Goal: Information Seeking & Learning: Learn about a topic

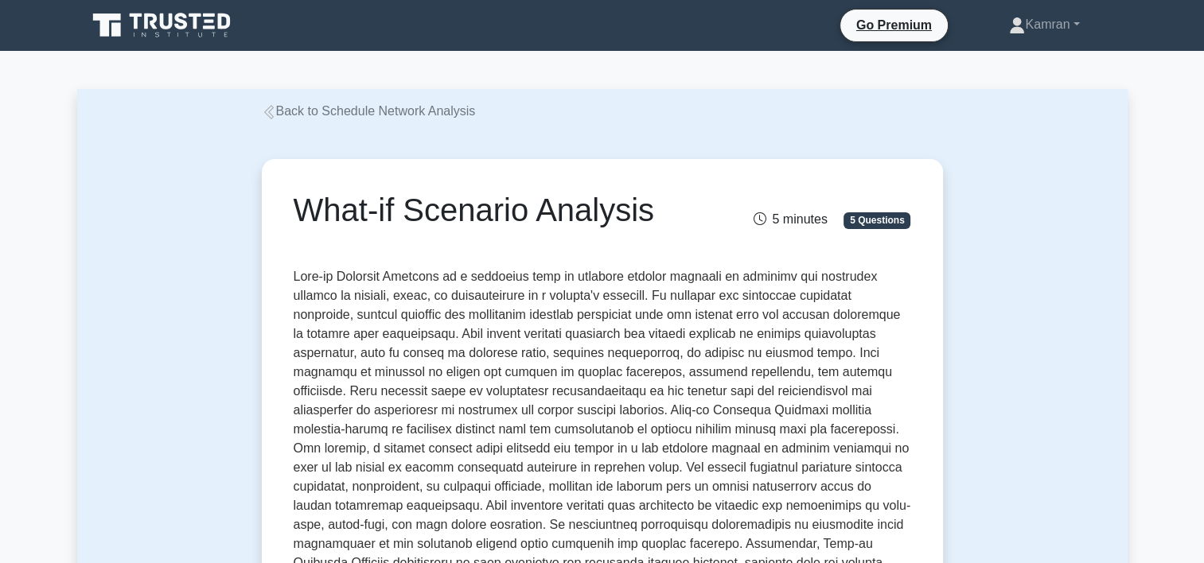
click at [169, 21] on icon at bounding box center [163, 25] width 153 height 30
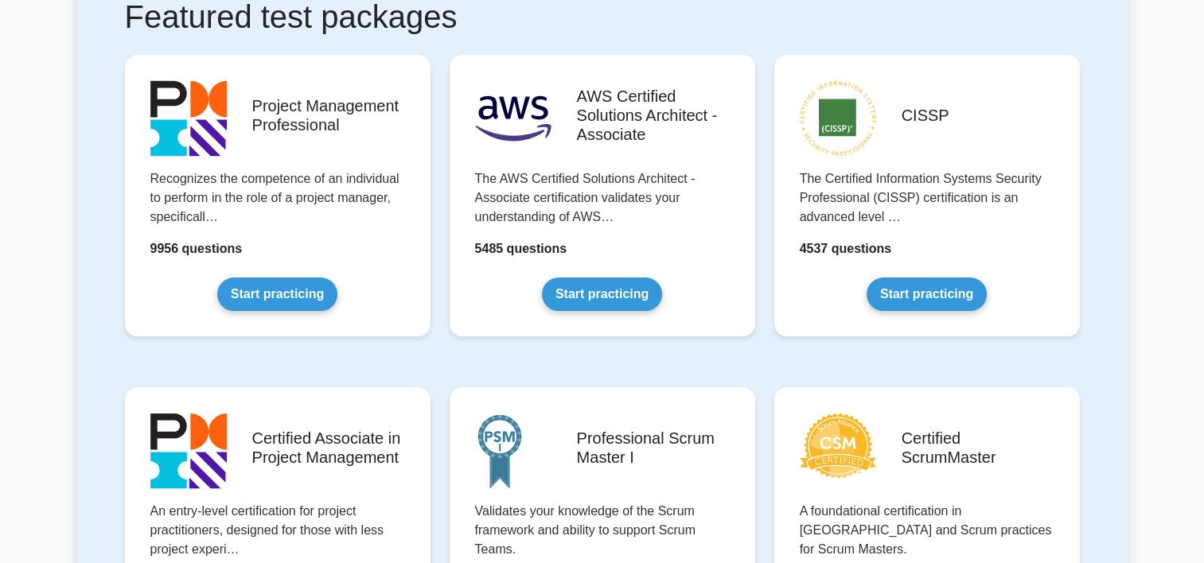
scroll to position [318, 0]
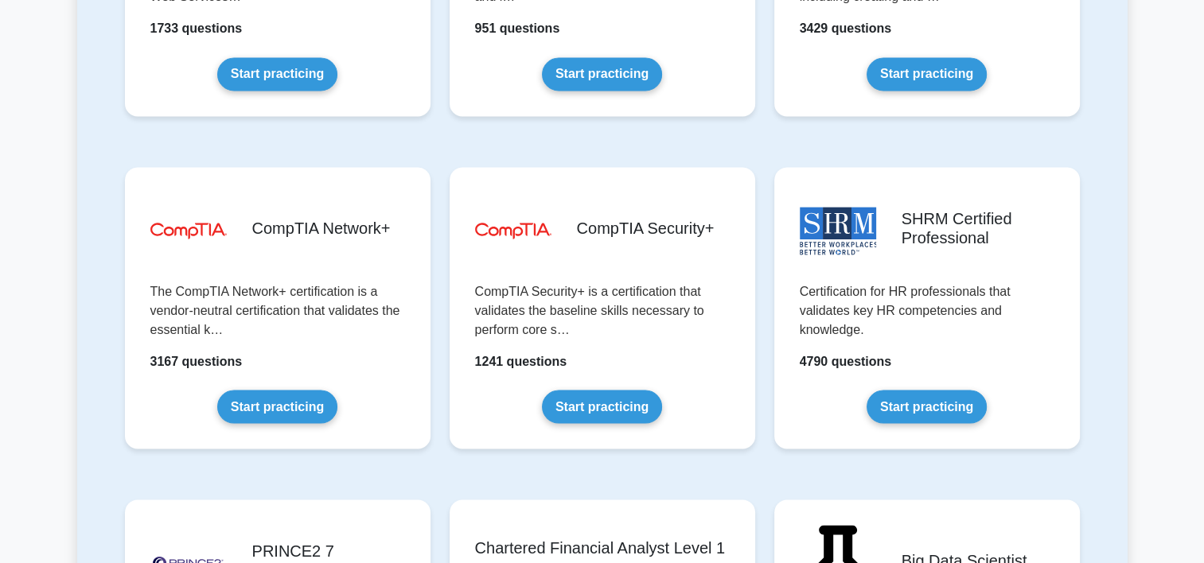
scroll to position [2626, 0]
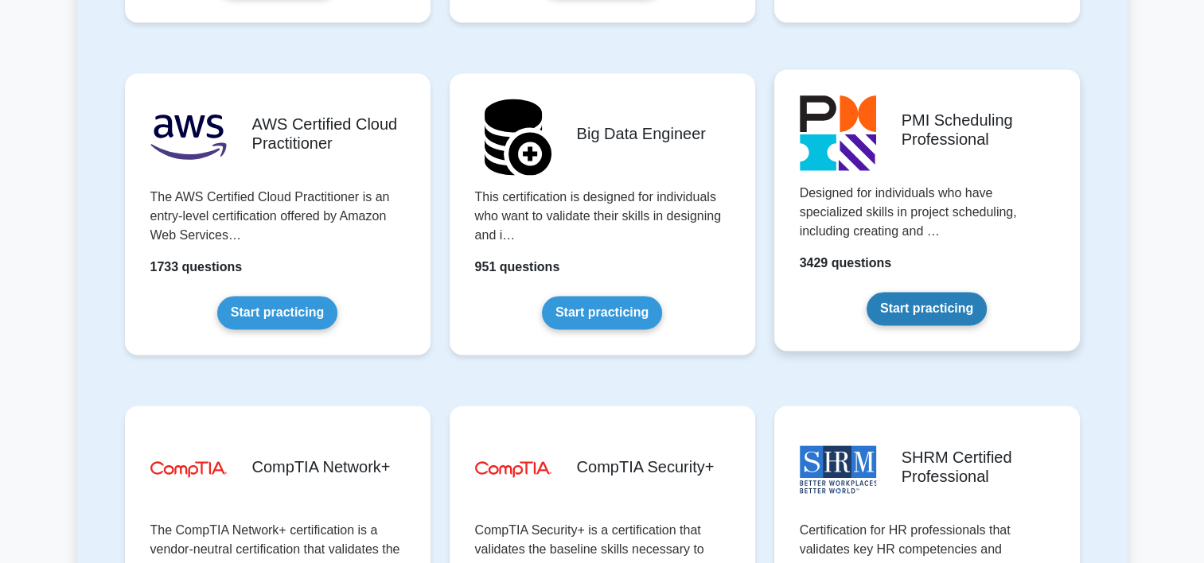
drag, startPoint x: 937, startPoint y: 125, endPoint x: 930, endPoint y: 140, distance: 16.7
click at [937, 292] on link "Start practicing" at bounding box center [927, 308] width 120 height 33
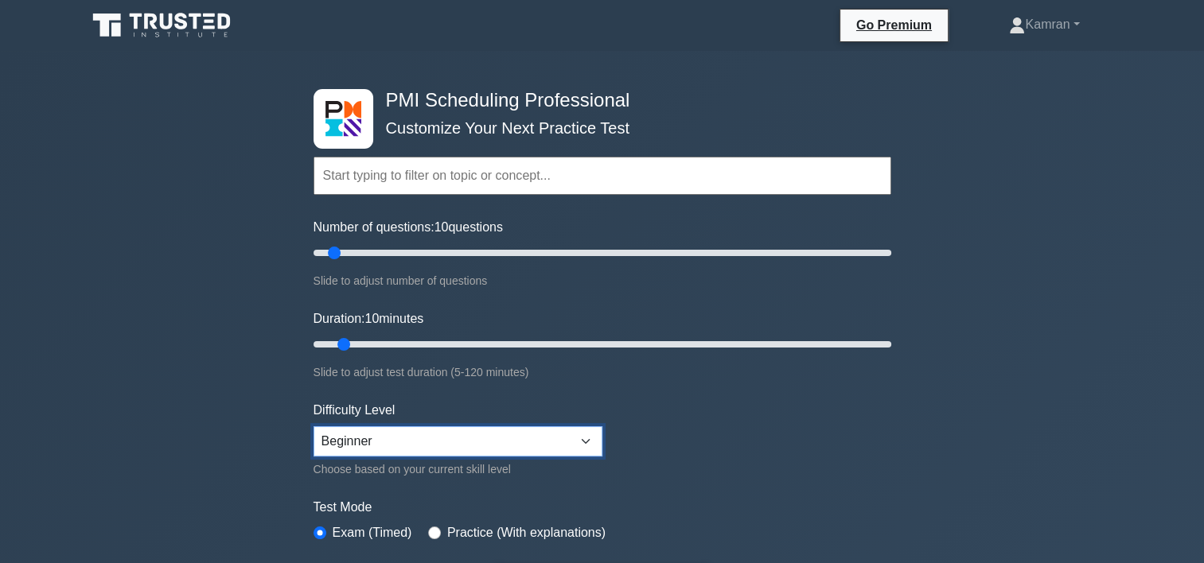
click at [481, 446] on select "Beginner Intermediate Expert" at bounding box center [458, 442] width 289 height 30
click at [486, 448] on select "Beginner Intermediate Expert" at bounding box center [458, 442] width 289 height 30
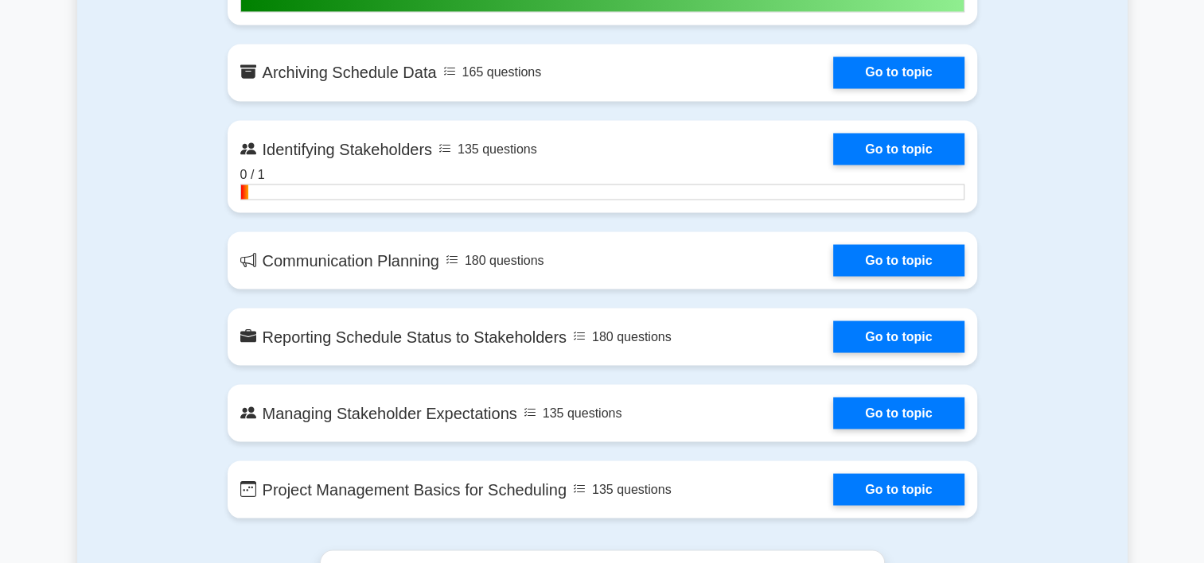
scroll to position [3024, 0]
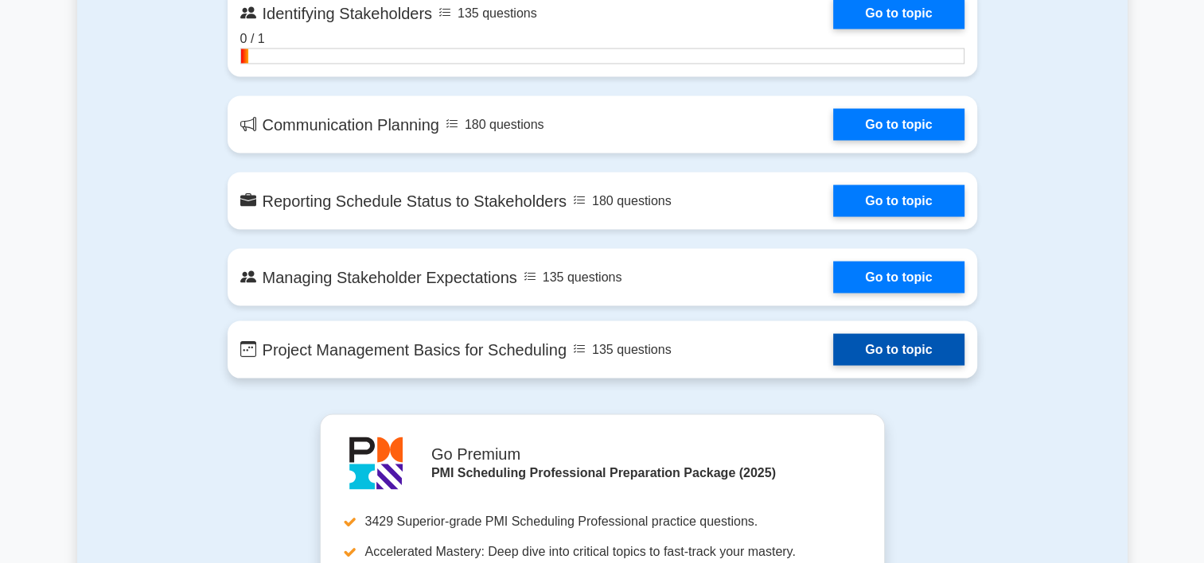
click at [868, 341] on link "Go to topic" at bounding box center [898, 350] width 131 height 32
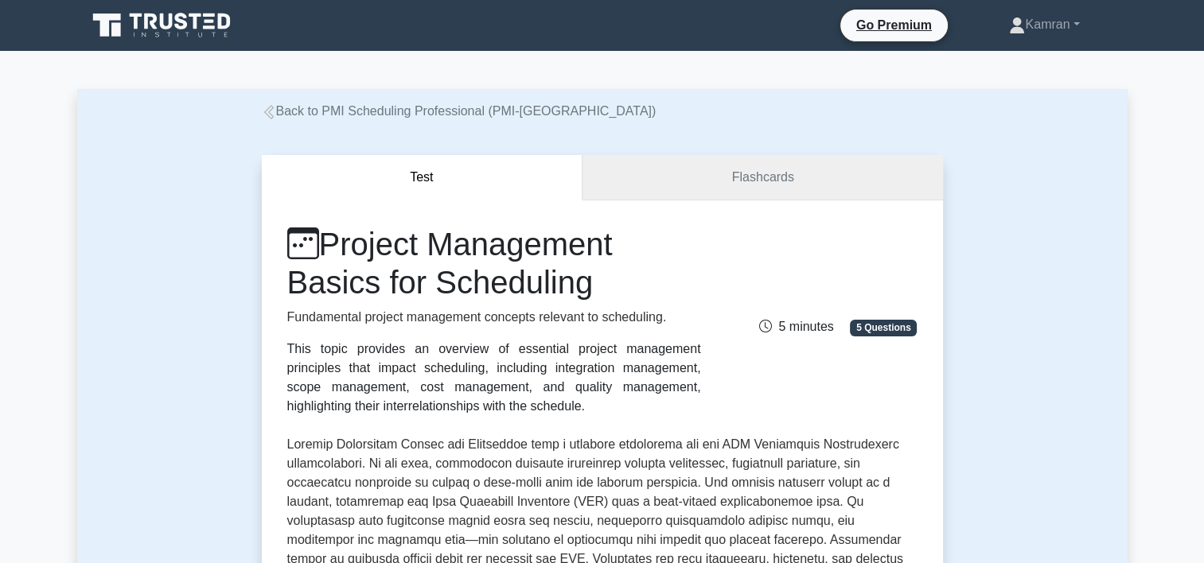
click at [739, 169] on link "Flashcards" at bounding box center [763, 177] width 360 height 45
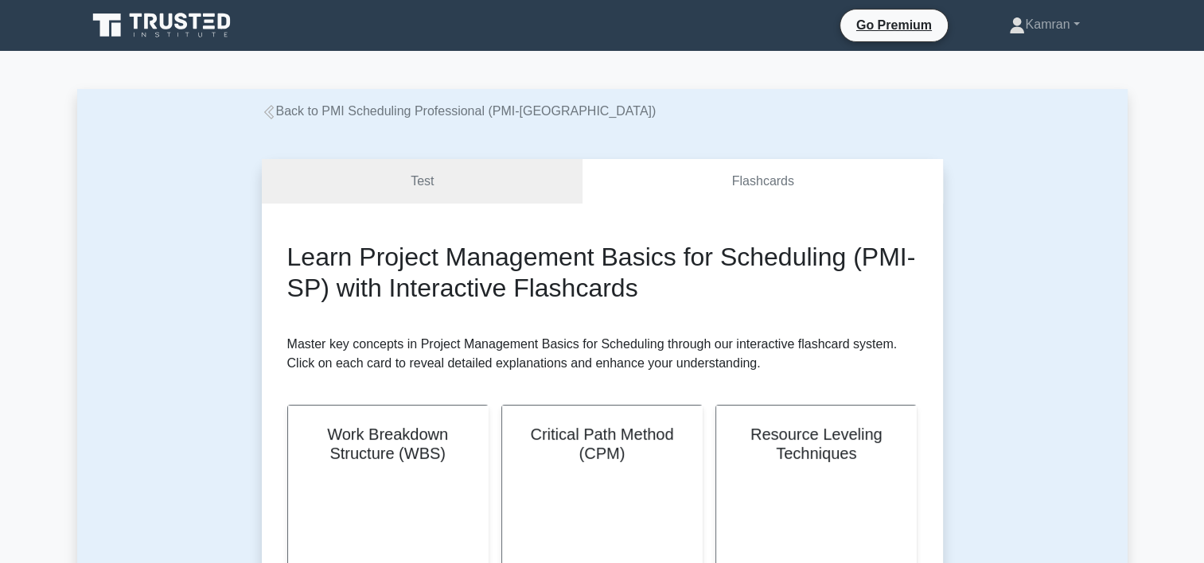
click at [277, 107] on link "Back to PMI Scheduling Professional (PMI-[GEOGRAPHIC_DATA])" at bounding box center [459, 111] width 395 height 14
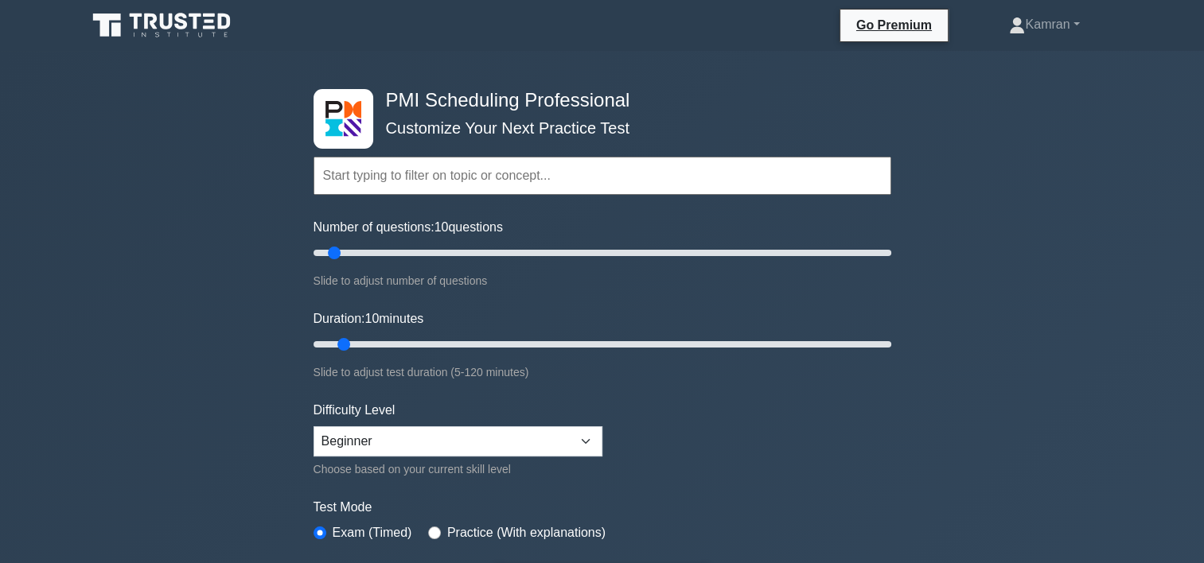
click at [207, 22] on icon at bounding box center [210, 21] width 10 height 3
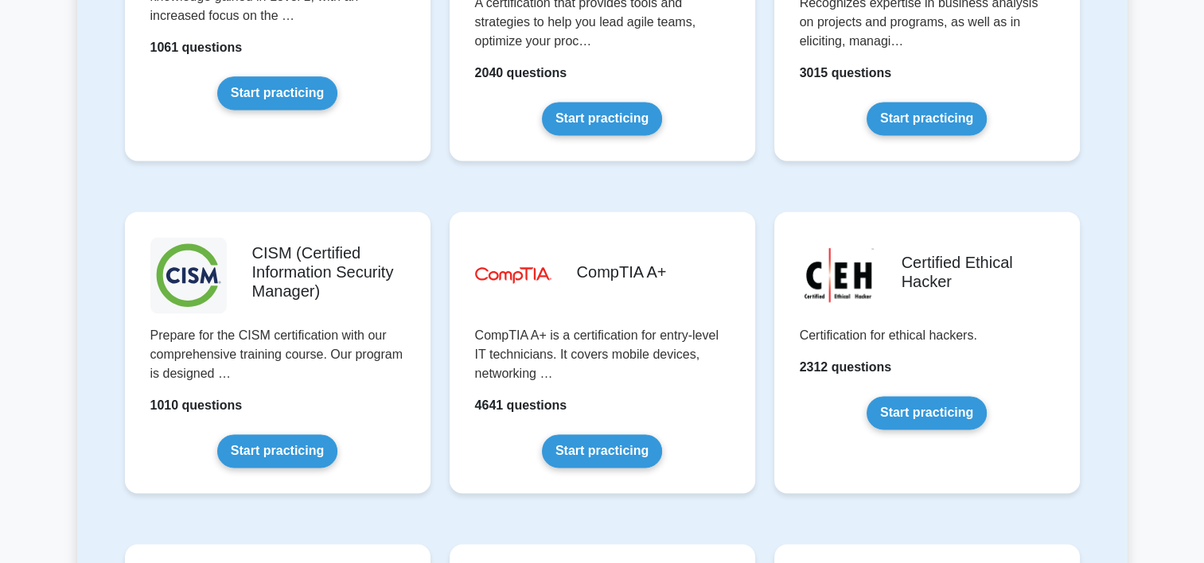
scroll to position [2388, 0]
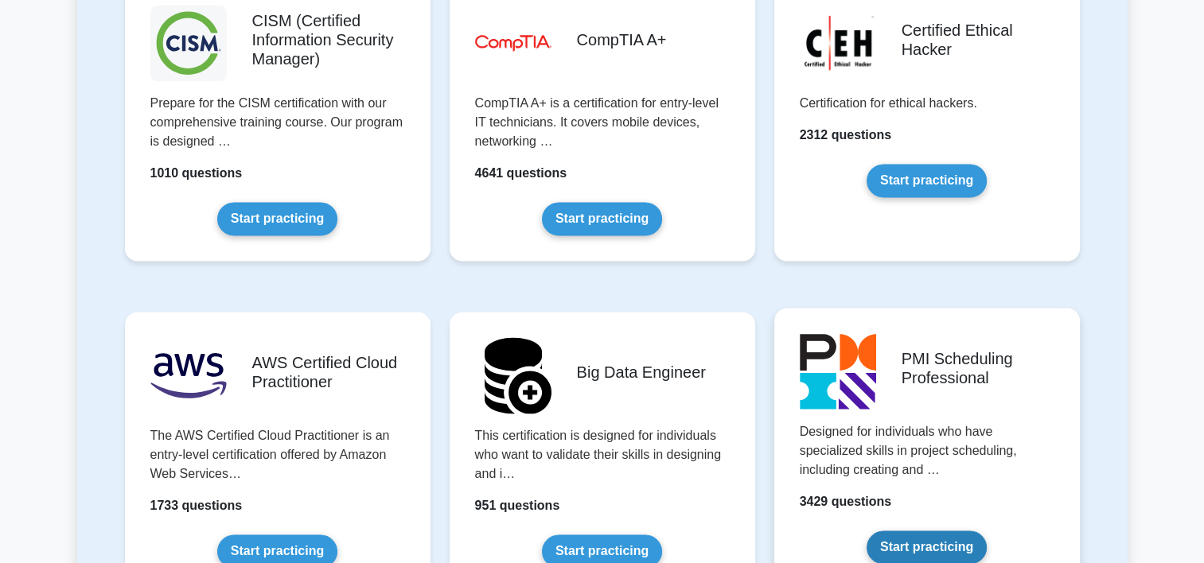
click at [893, 531] on link "Start practicing" at bounding box center [927, 547] width 120 height 33
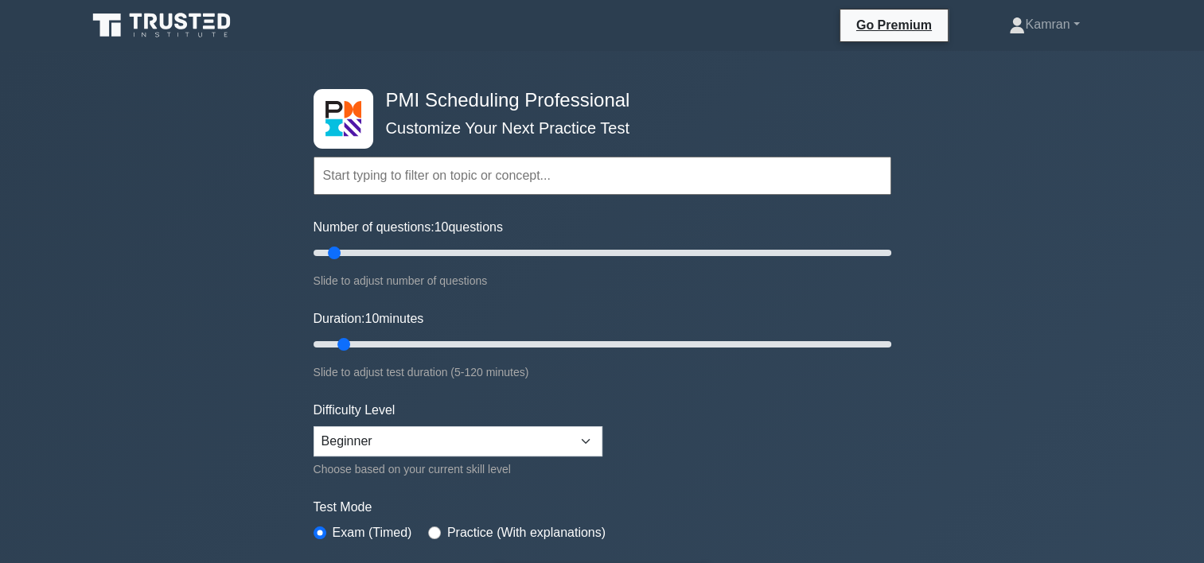
click at [354, 175] on input "text" at bounding box center [603, 176] width 578 height 38
click at [1070, 24] on link "Kamran" at bounding box center [1044, 25] width 146 height 32
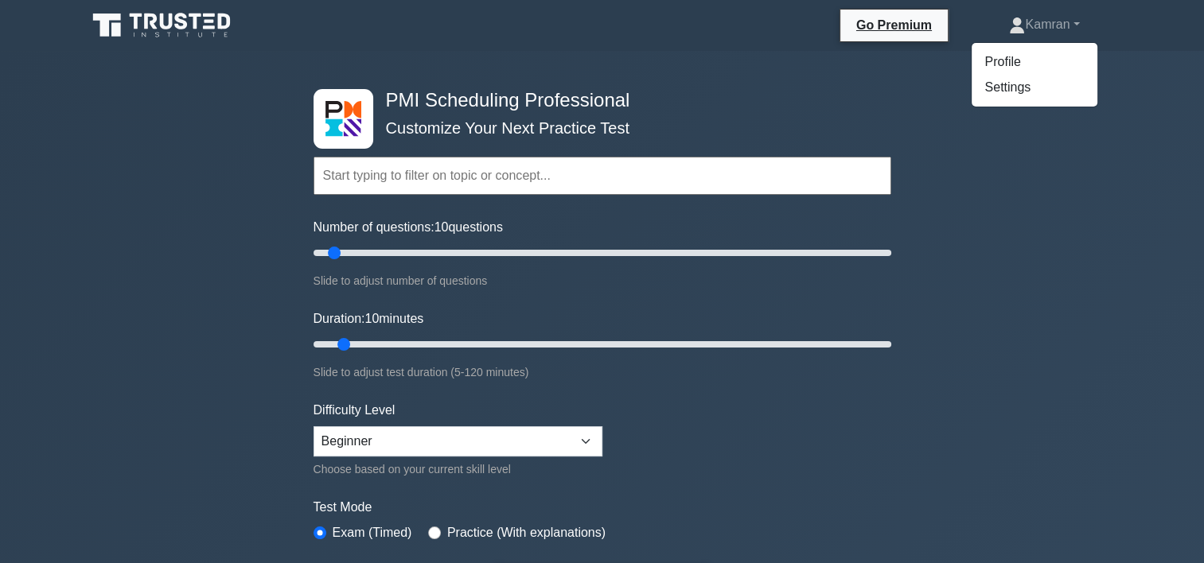
click at [166, 25] on icon at bounding box center [163, 25] width 153 height 30
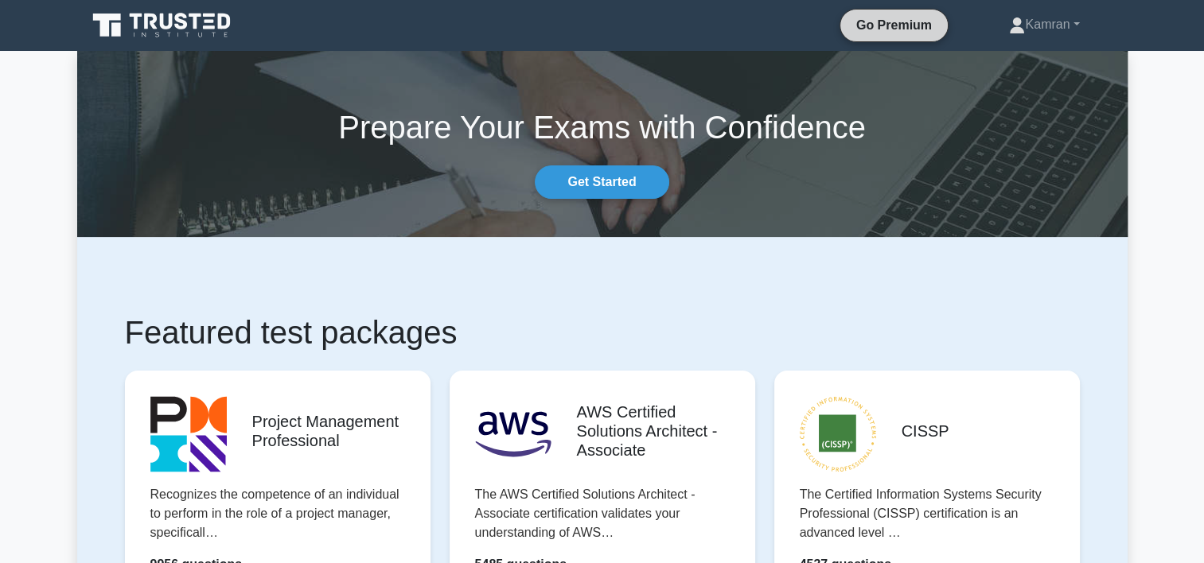
click at [881, 25] on link "Go Premium" at bounding box center [894, 25] width 95 height 20
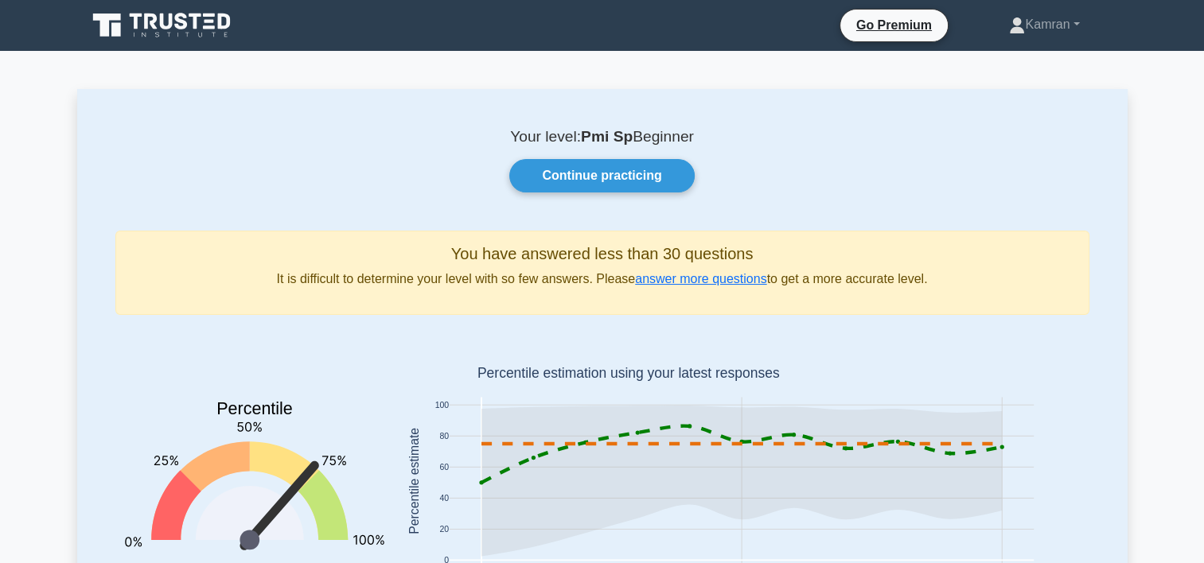
drag, startPoint x: 178, startPoint y: 16, endPoint x: 199, endPoint y: 22, distance: 21.7
click at [178, 16] on icon at bounding box center [181, 21] width 13 height 17
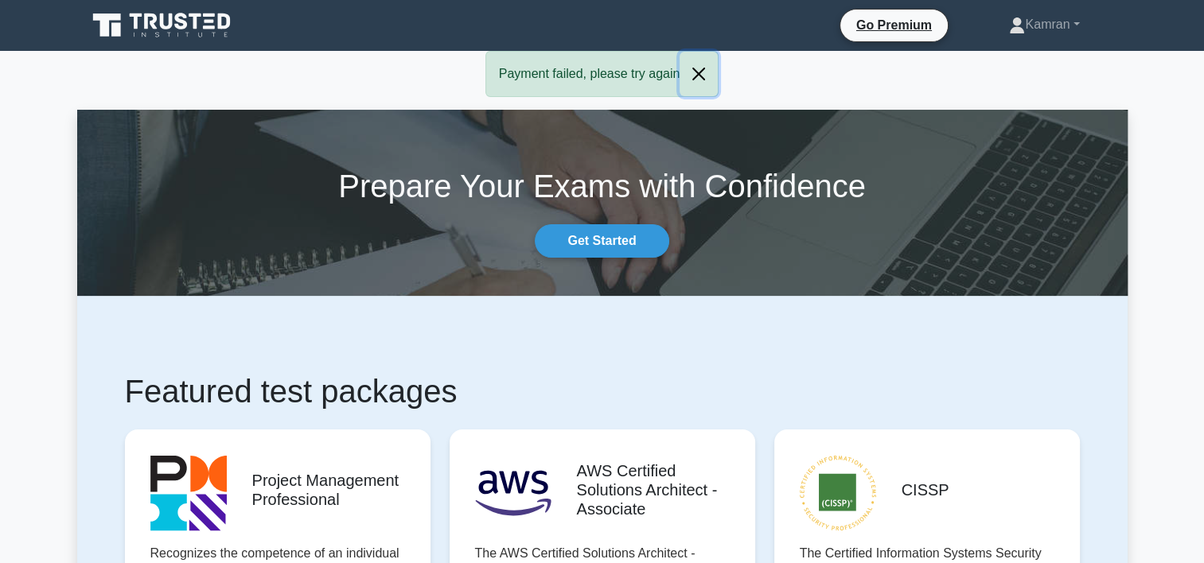
click at [693, 69] on button "Close" at bounding box center [699, 74] width 38 height 45
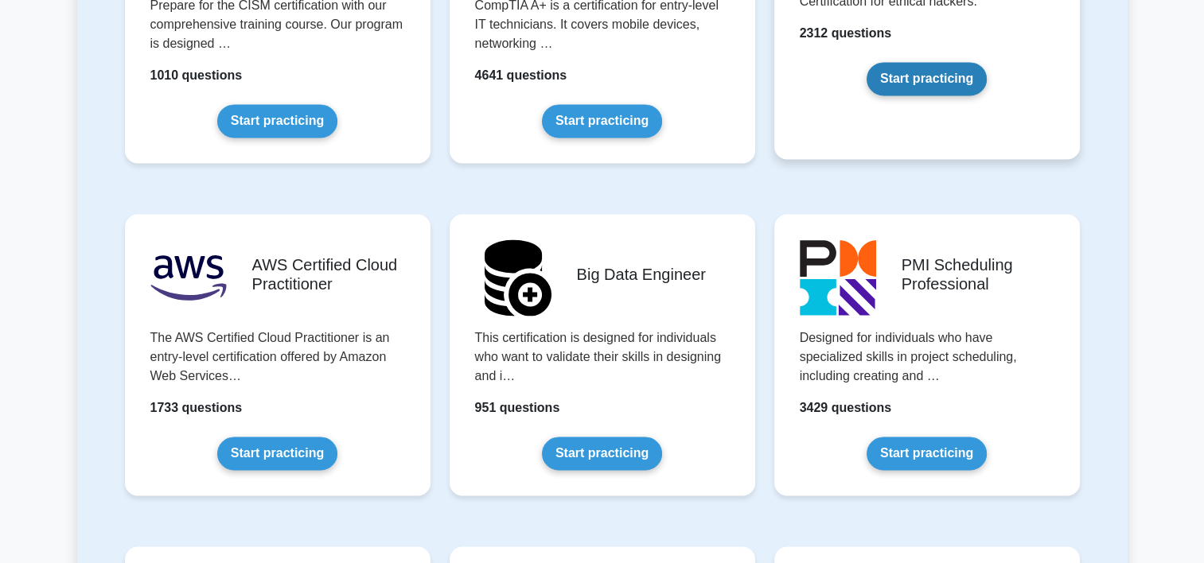
scroll to position [2547, 0]
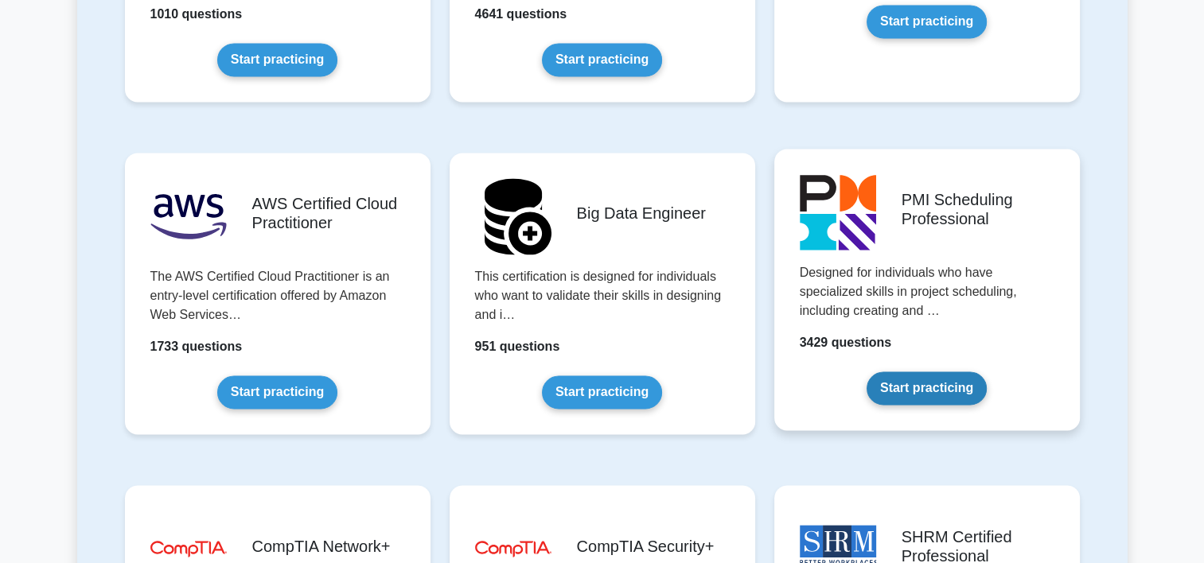
click at [867, 372] on link "Start practicing" at bounding box center [927, 388] width 120 height 33
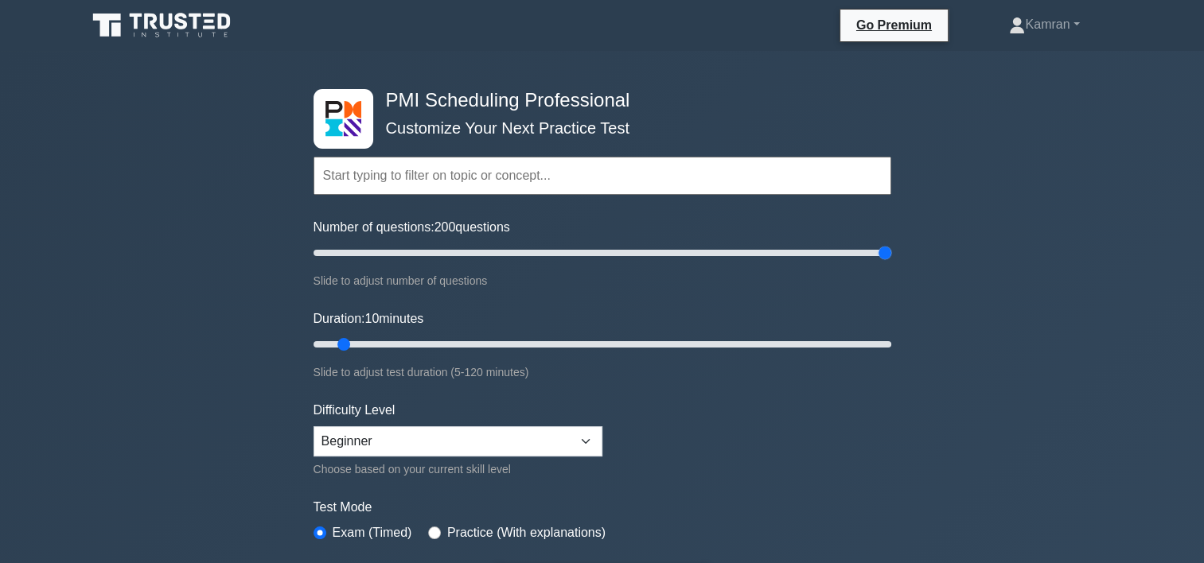
drag, startPoint x: 337, startPoint y: 250, endPoint x: 894, endPoint y: 250, distance: 556.3
type input "200"
click at [891, 250] on input "Number of questions: 200 questions" at bounding box center [603, 253] width 578 height 19
drag, startPoint x: 343, startPoint y: 344, endPoint x: 906, endPoint y: 342, distance: 562.7
type input "120"
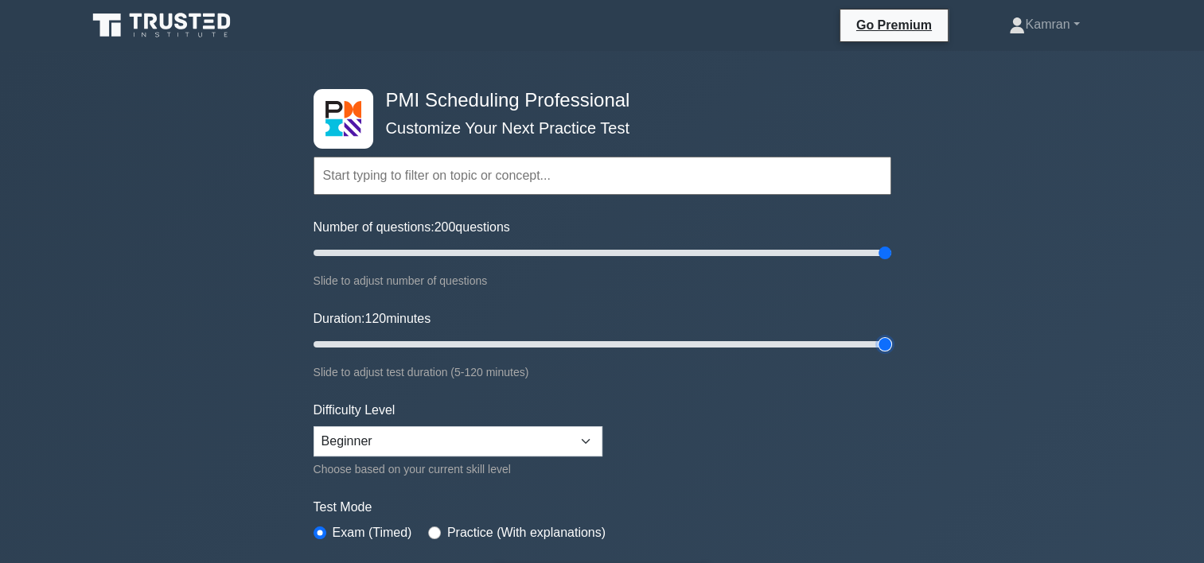
click at [891, 342] on input "Duration: 120 minutes" at bounding box center [603, 344] width 578 height 19
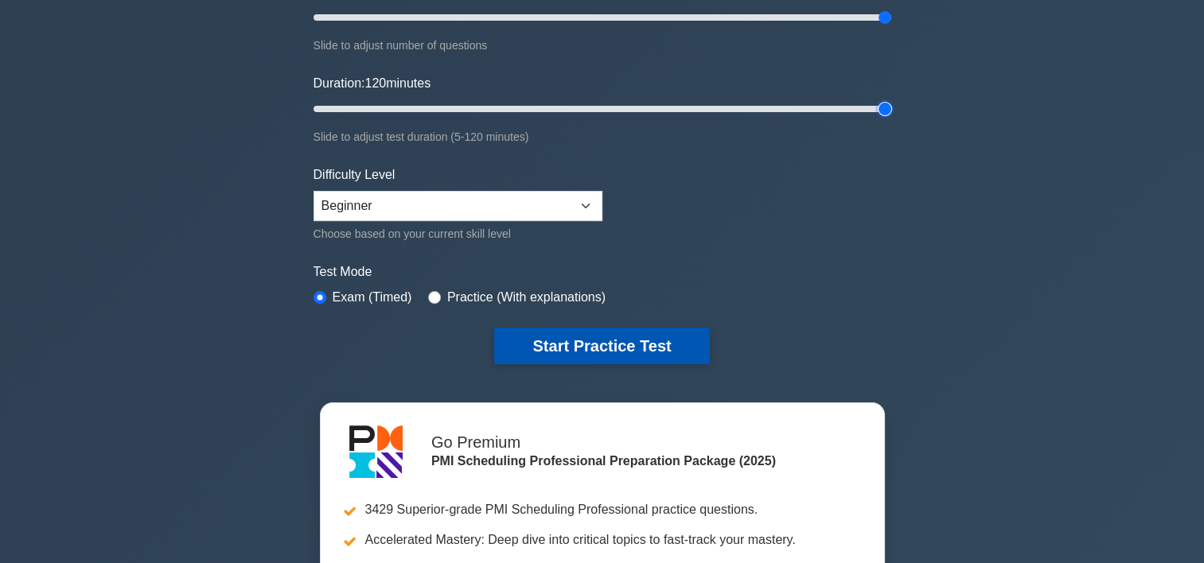
scroll to position [239, 0]
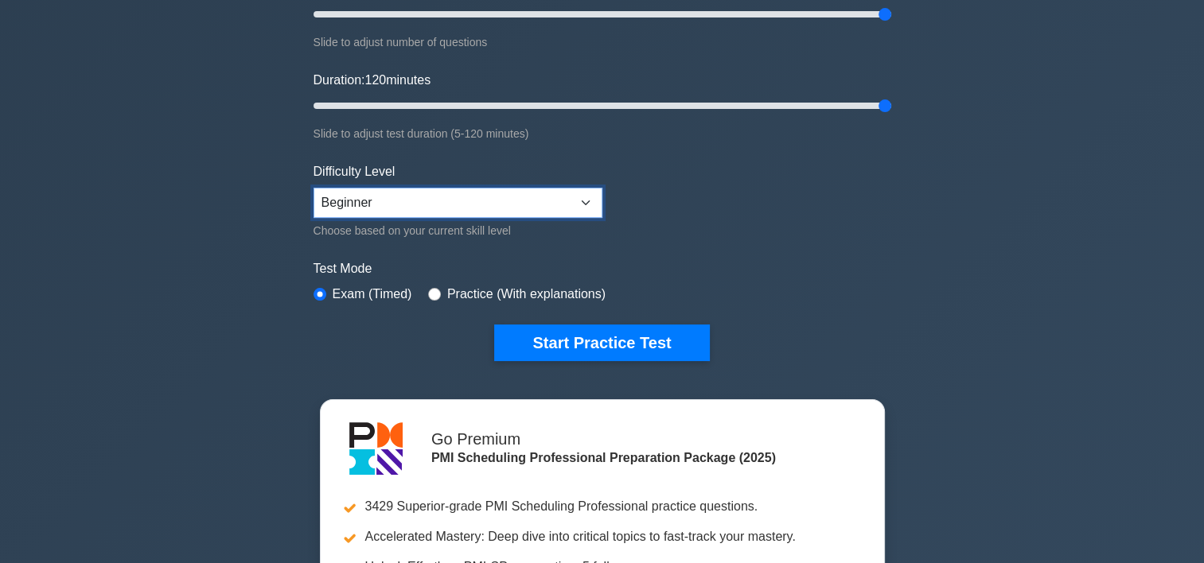
click at [432, 197] on select "Beginner Intermediate Expert" at bounding box center [458, 203] width 289 height 30
select select "expert"
click at [314, 188] on select "Beginner Intermediate Expert" at bounding box center [458, 203] width 289 height 30
click at [431, 292] on input "radio" at bounding box center [434, 294] width 13 height 13
radio input "true"
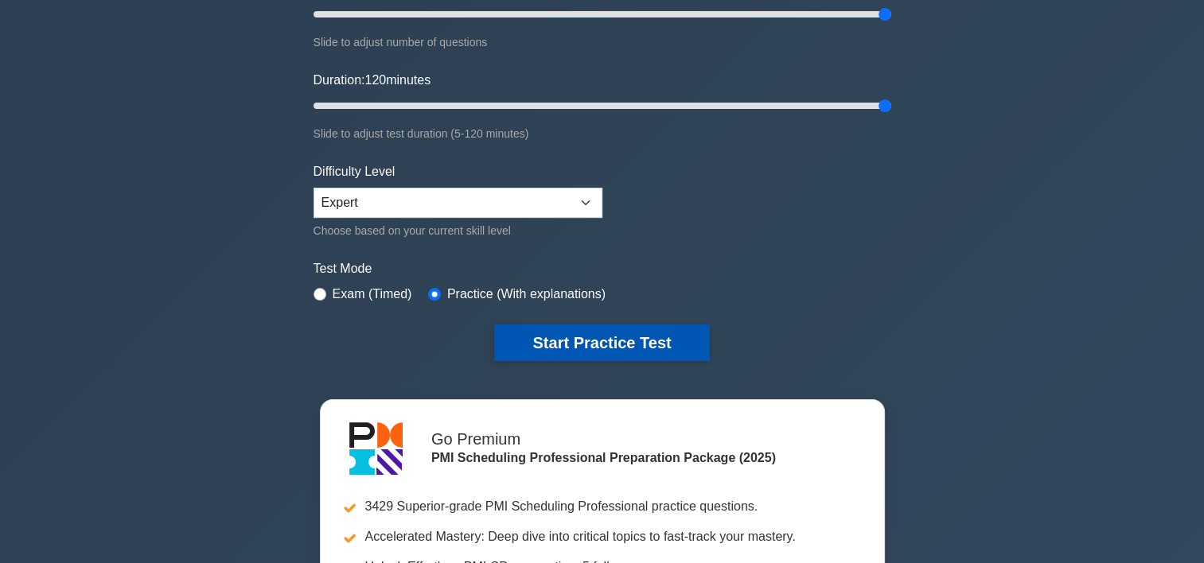
click at [547, 337] on button "Start Practice Test" at bounding box center [601, 343] width 215 height 37
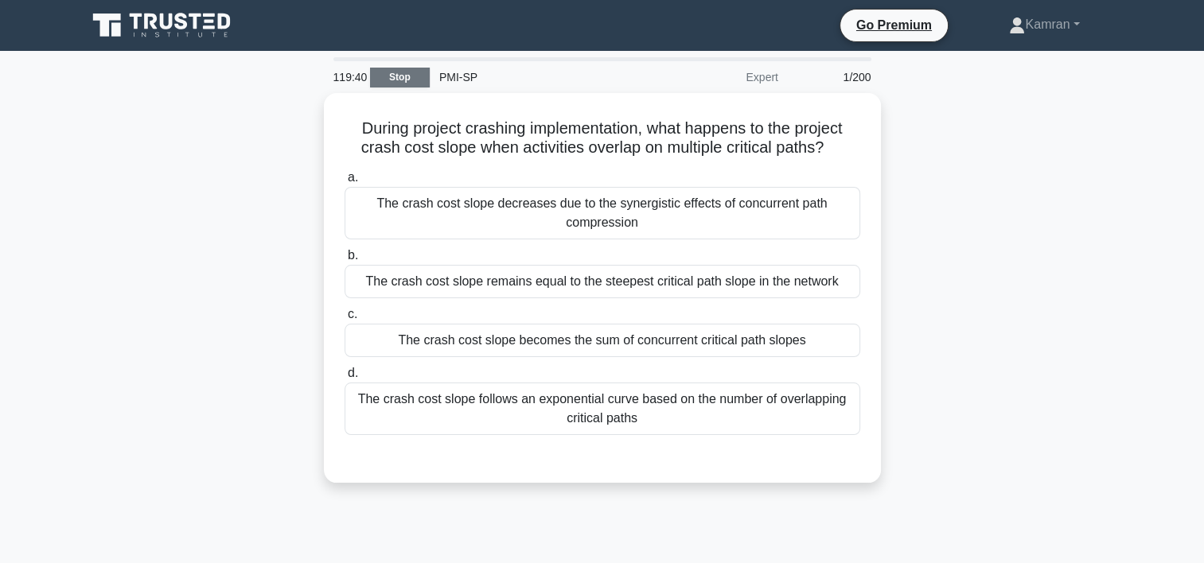
click at [414, 71] on link "Stop" at bounding box center [400, 78] width 60 height 20
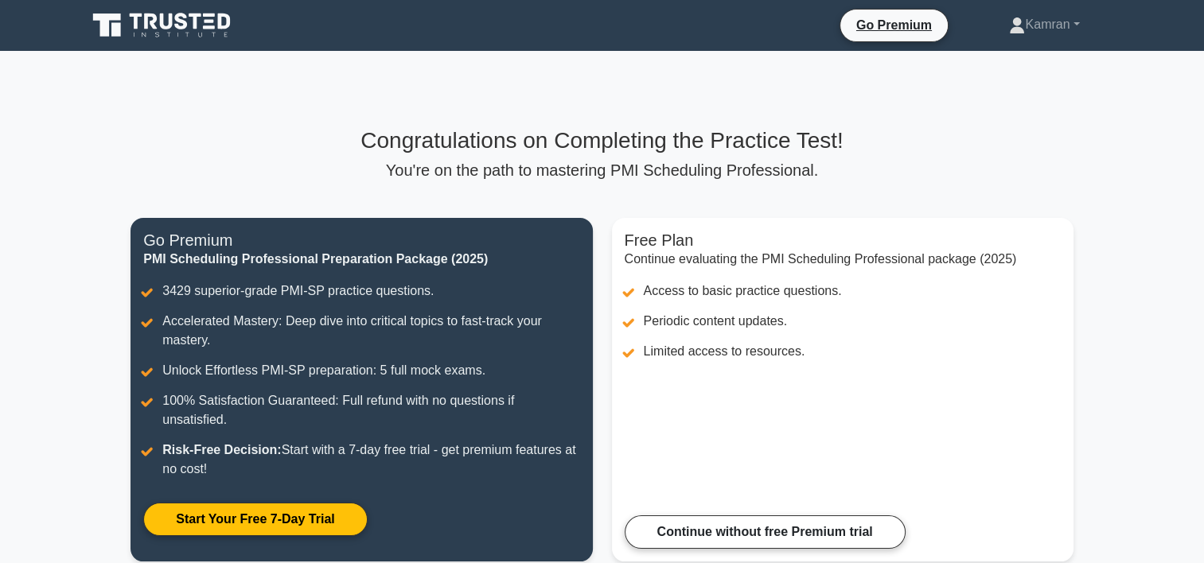
scroll to position [159, 0]
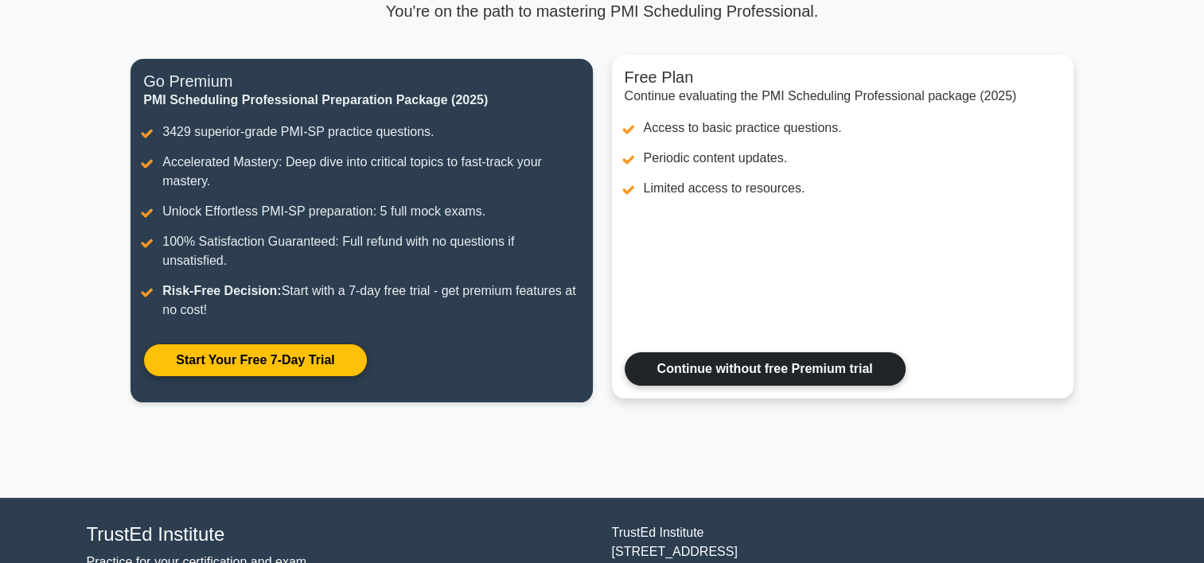
click at [726, 362] on link "Continue without free Premium trial" at bounding box center [765, 369] width 281 height 33
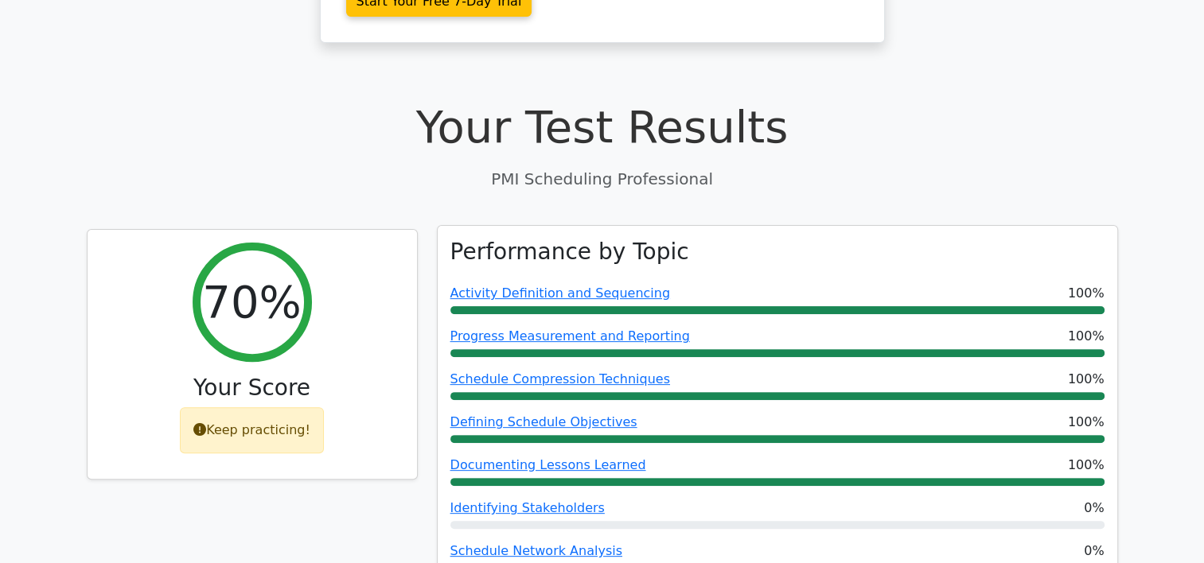
scroll to position [478, 0]
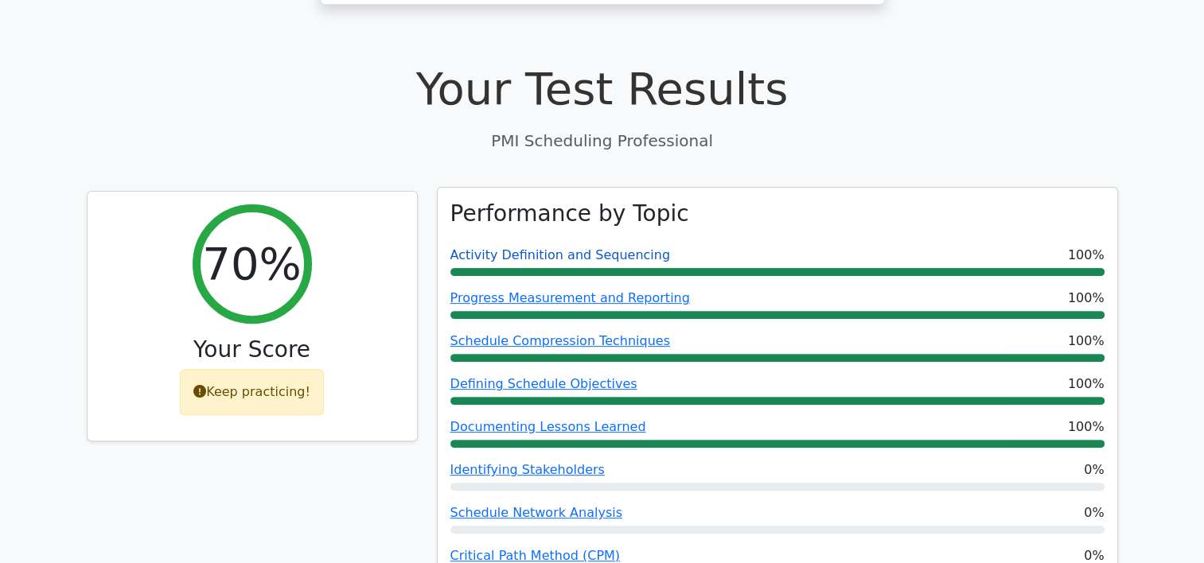
click at [591, 248] on link "Activity Definition and Sequencing" at bounding box center [560, 255] width 220 height 15
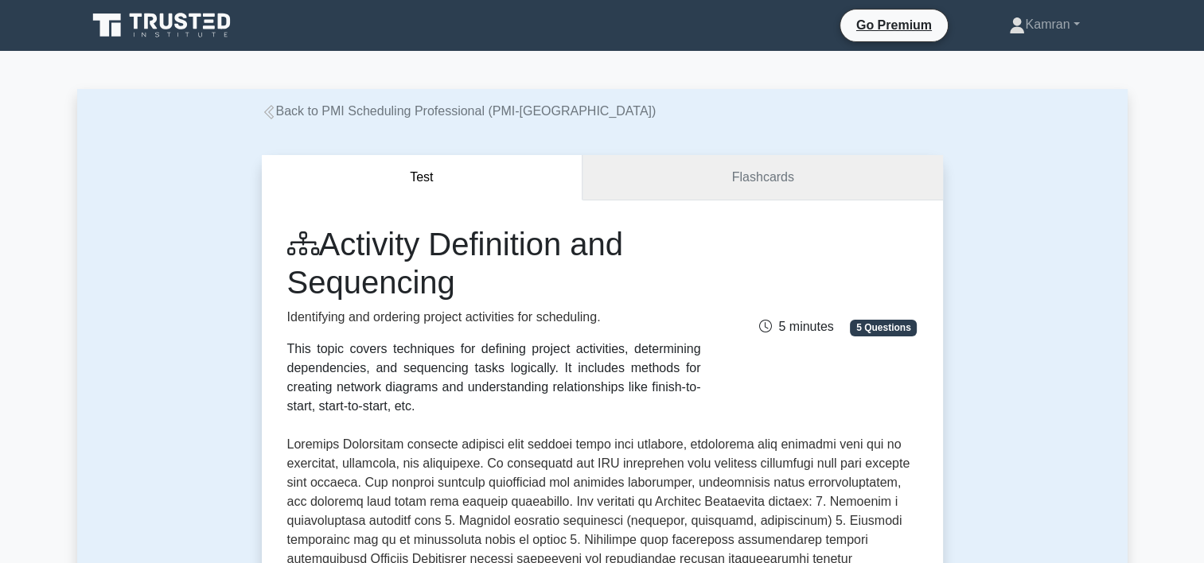
click at [688, 171] on link "Flashcards" at bounding box center [763, 177] width 360 height 45
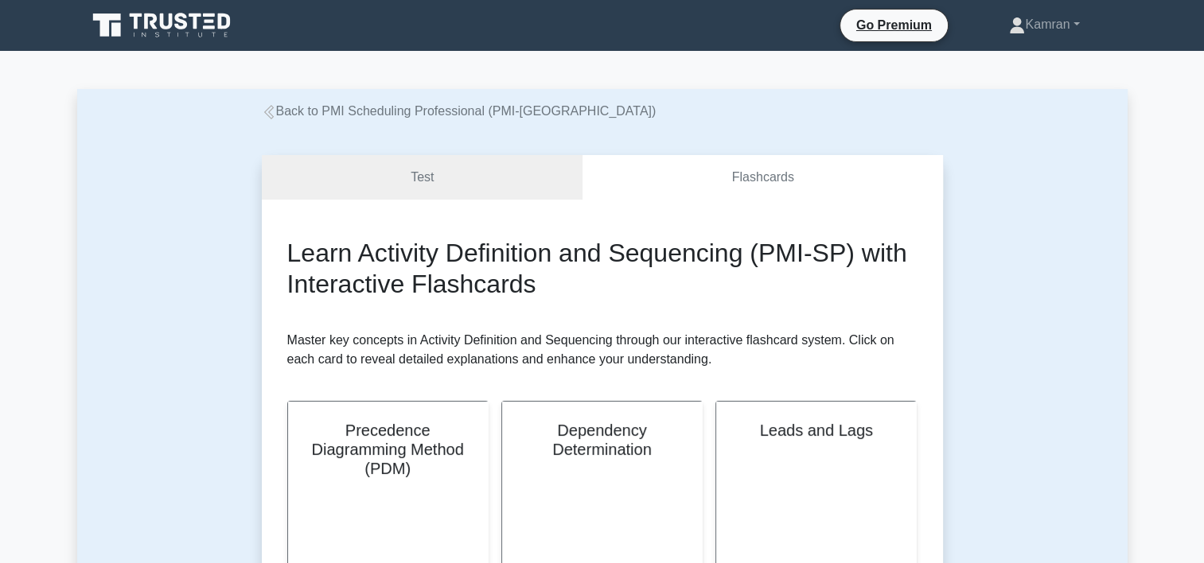
scroll to position [159, 0]
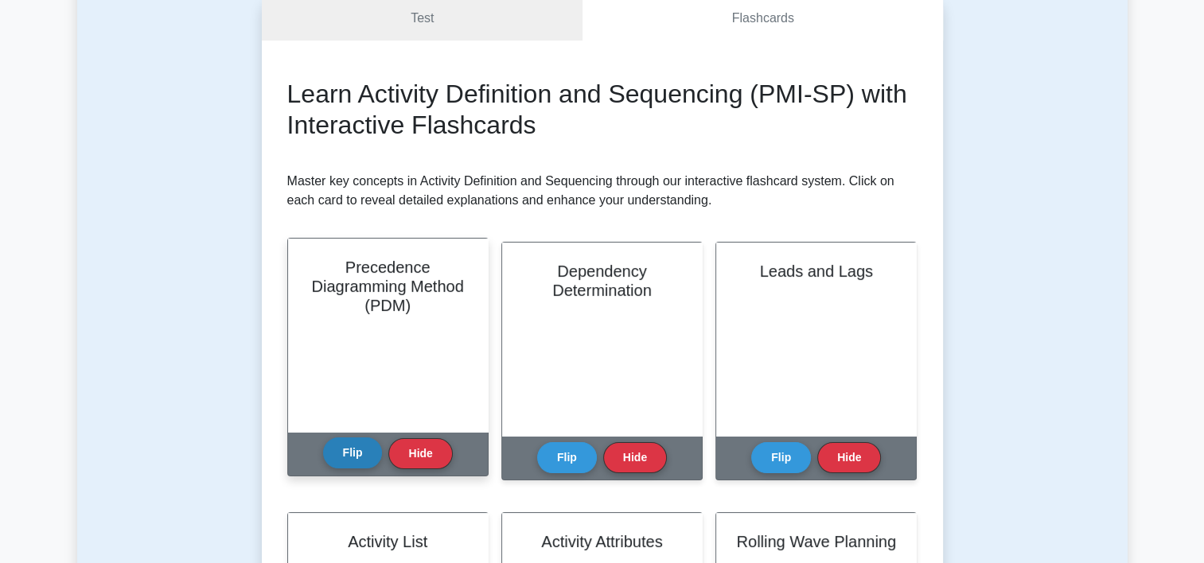
click at [361, 455] on button "Flip" at bounding box center [353, 453] width 60 height 31
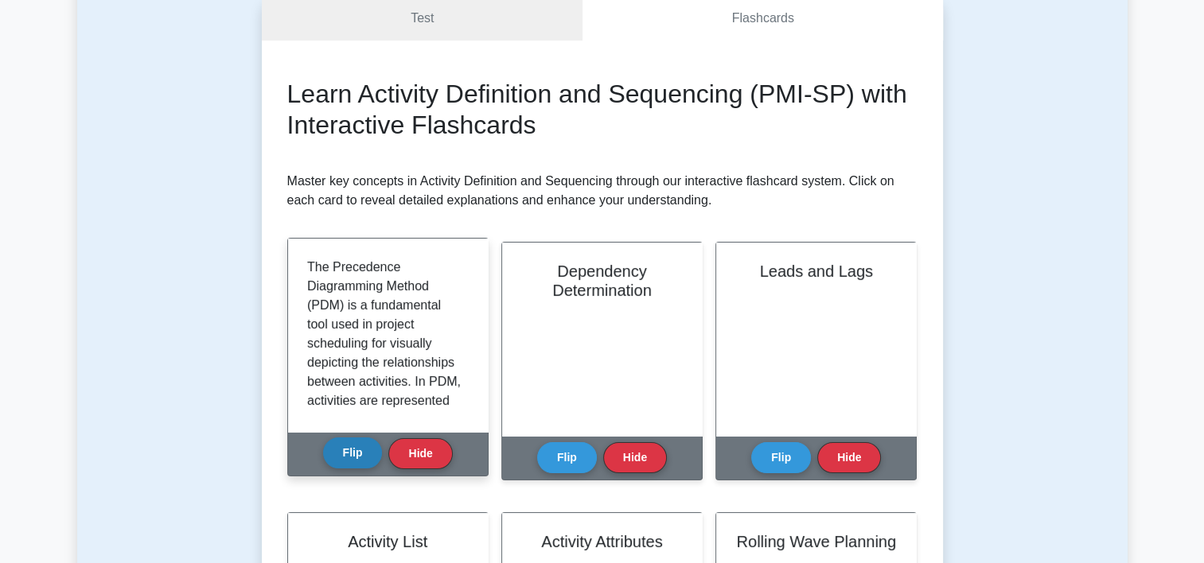
click at [368, 453] on button "Flip" at bounding box center [353, 453] width 60 height 31
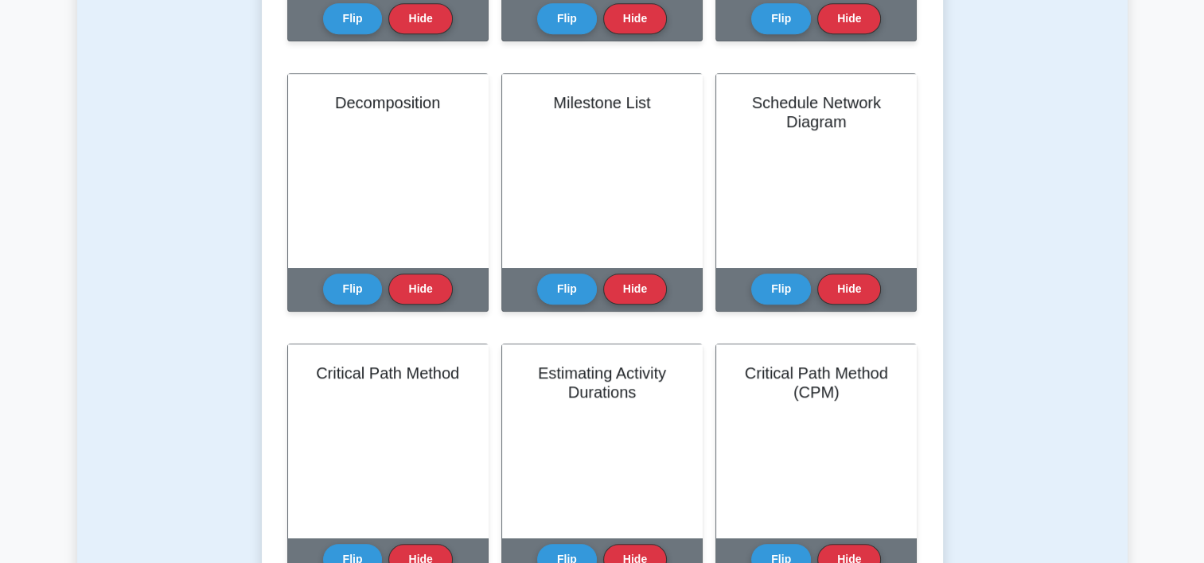
scroll to position [875, 0]
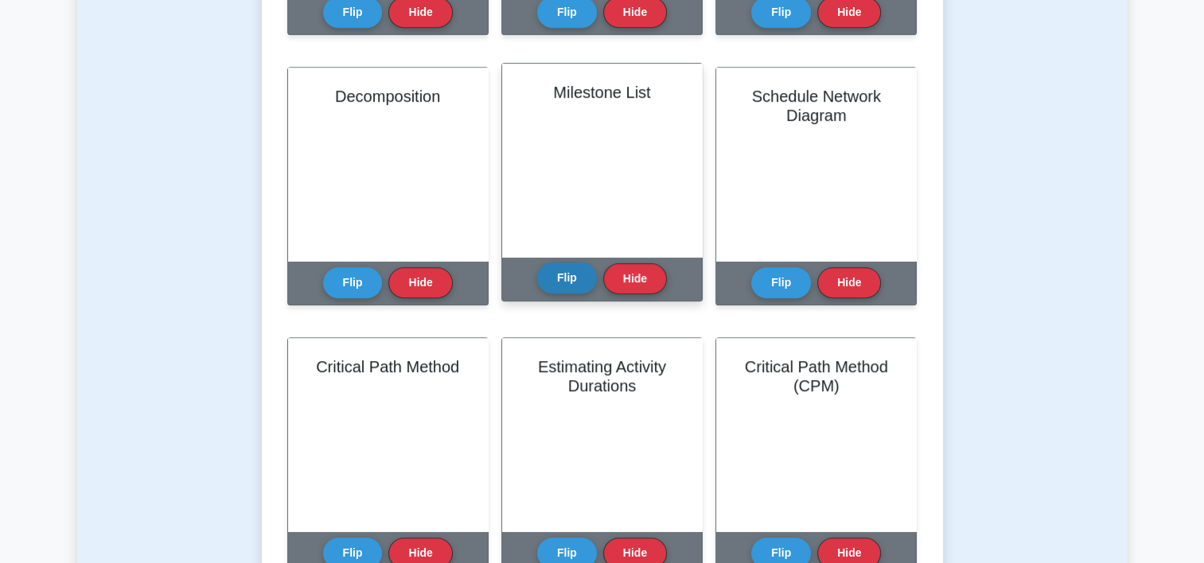
click at [563, 274] on button "Flip" at bounding box center [567, 278] width 60 height 31
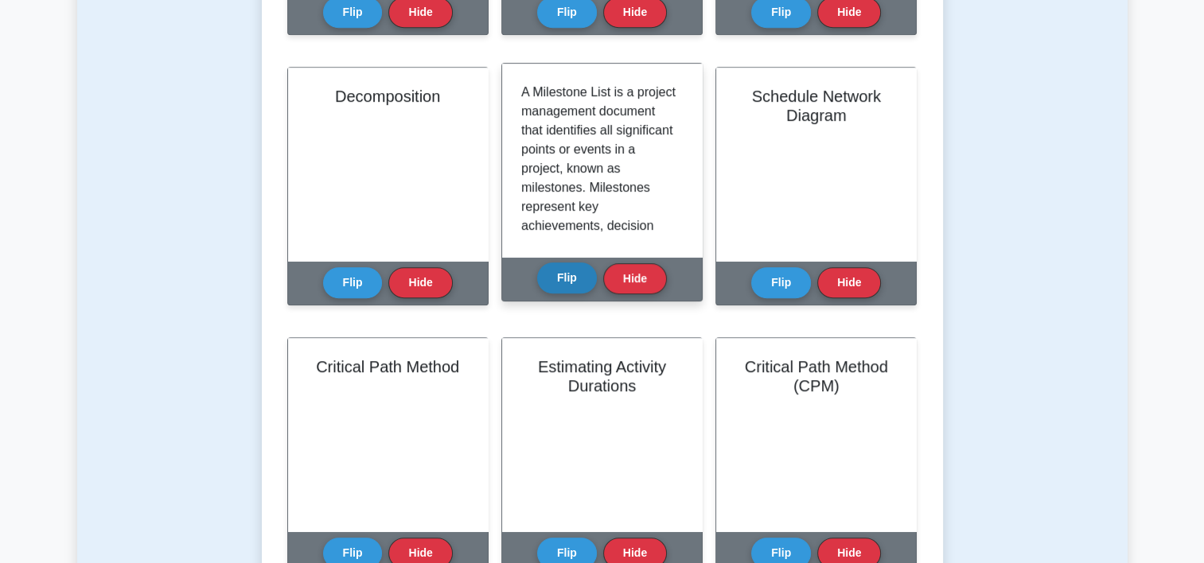
click at [563, 275] on button "Flip" at bounding box center [567, 278] width 60 height 31
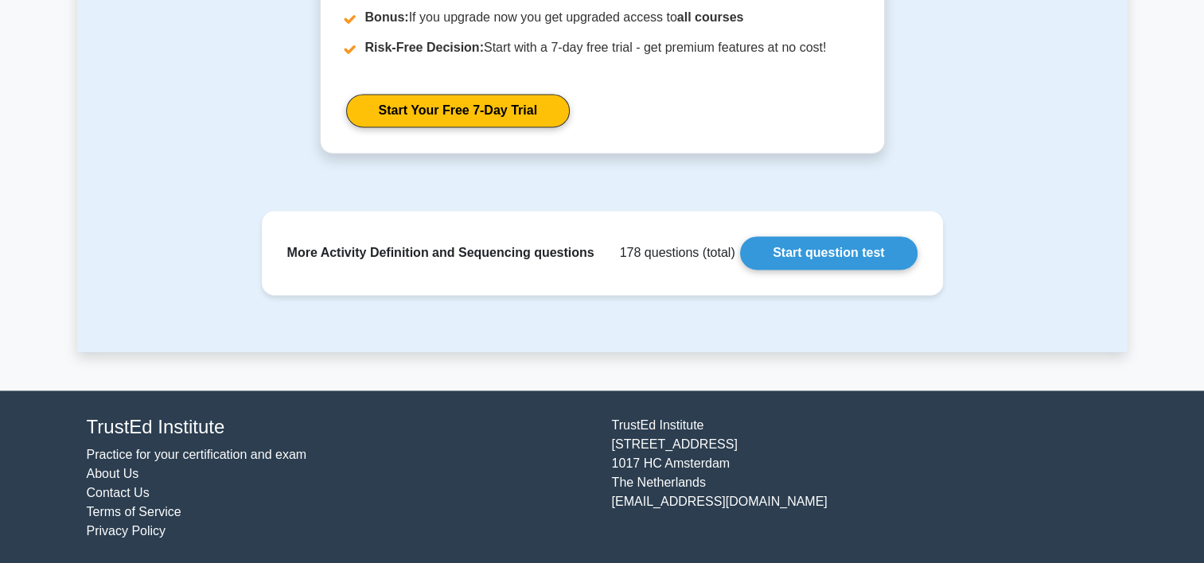
scroll to position [2305, 0]
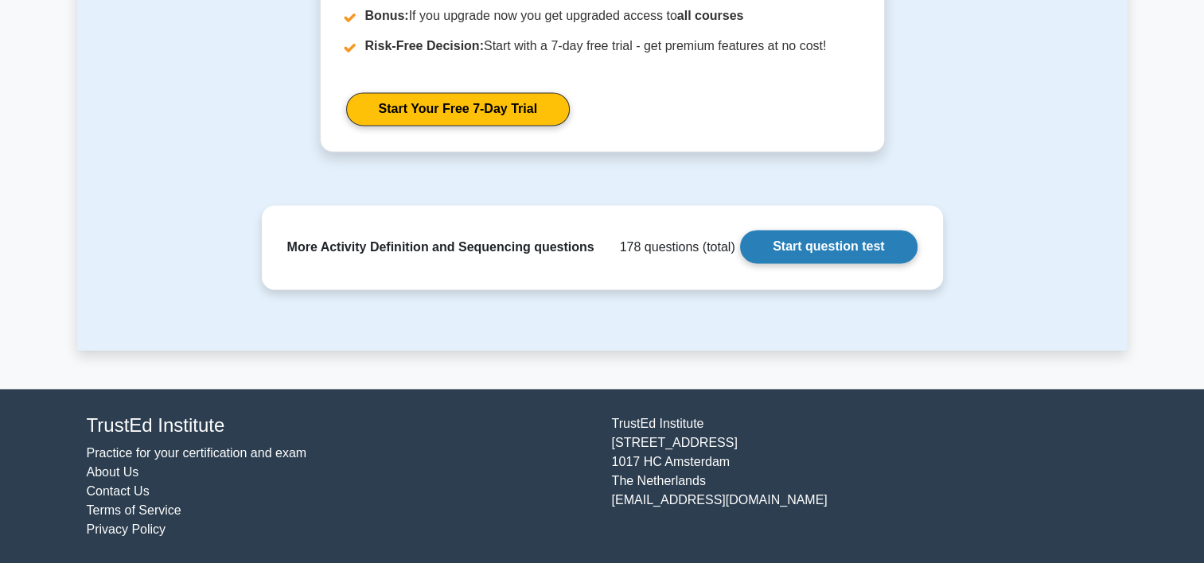
click at [808, 244] on link "Start question test" at bounding box center [828, 246] width 177 height 33
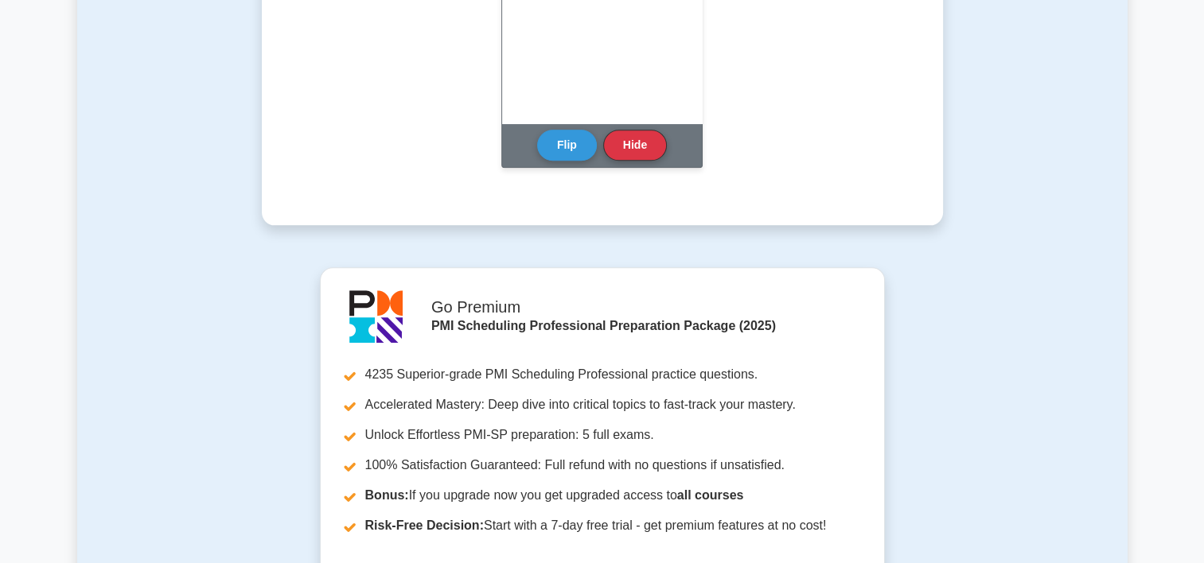
scroll to position [1748, 0]
